Goal: Transaction & Acquisition: Purchase product/service

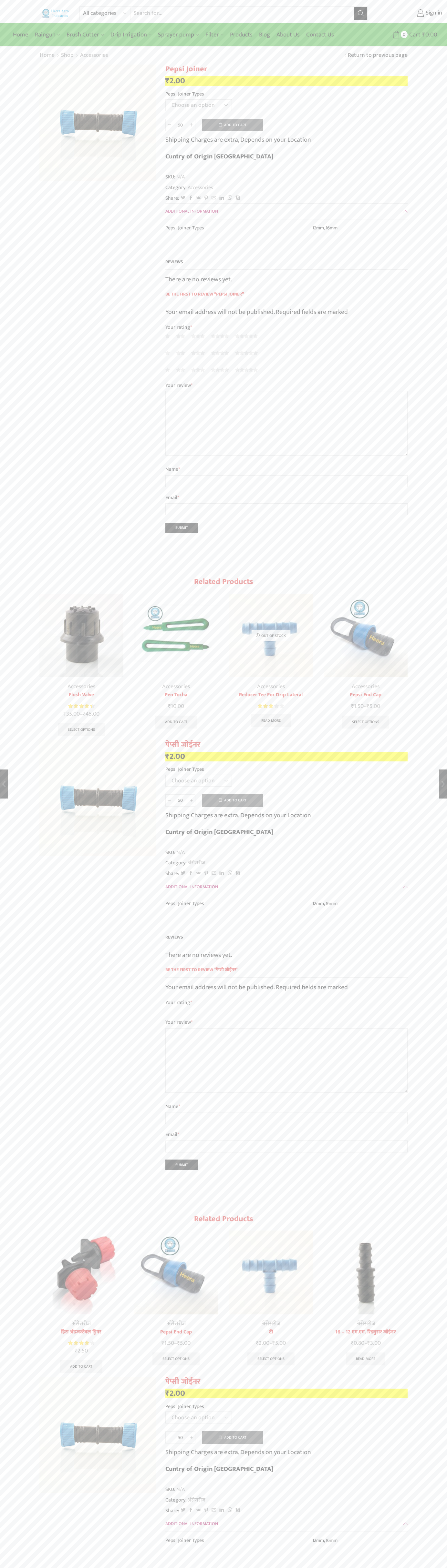
select select "16mm"
type input "1"
type input "Google Storebot"
click at [233, 125] on button "Add to cart" at bounding box center [232, 125] width 62 height 13
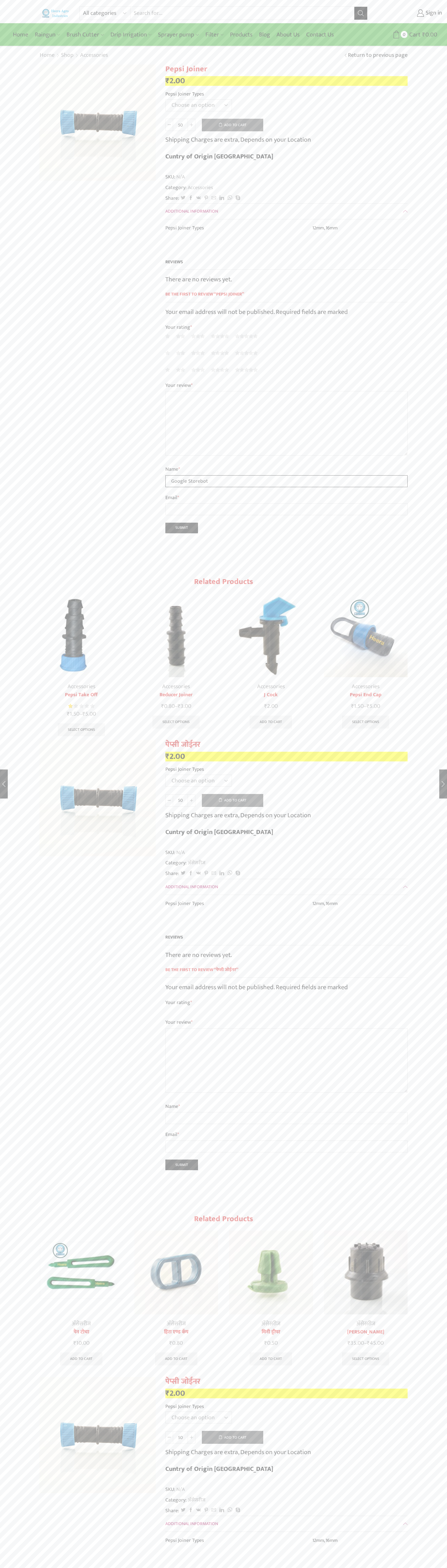
type input "Google Storebot"
click at [396, 35] on icon at bounding box center [396, 34] width 8 height 8
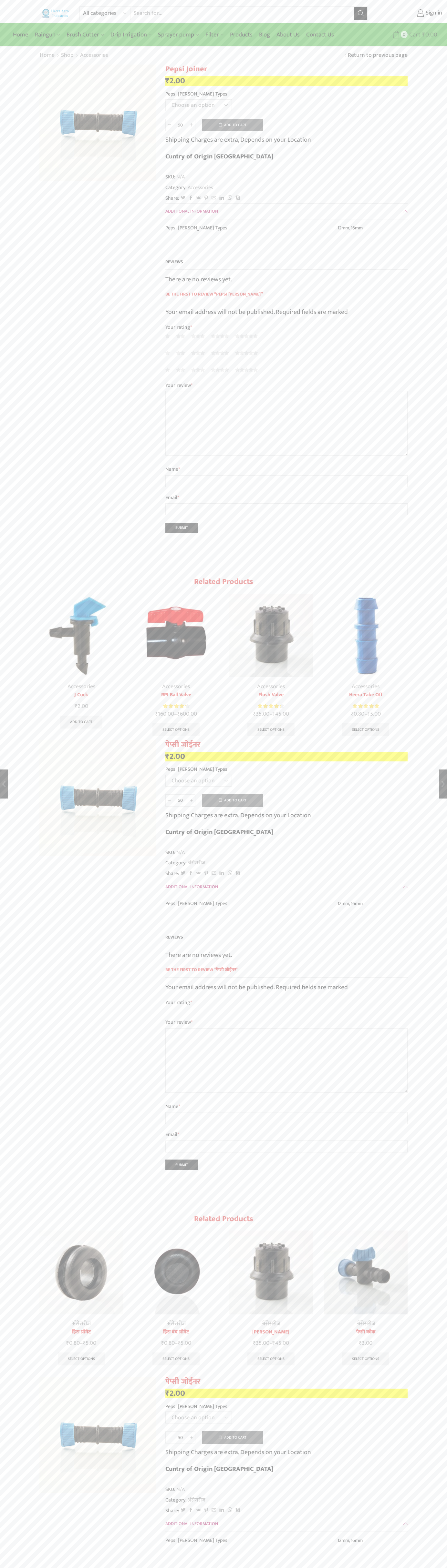
click at [414, 35] on span "Cart" at bounding box center [414, 35] width 13 height 9
